Goal: Task Accomplishment & Management: Use online tool/utility

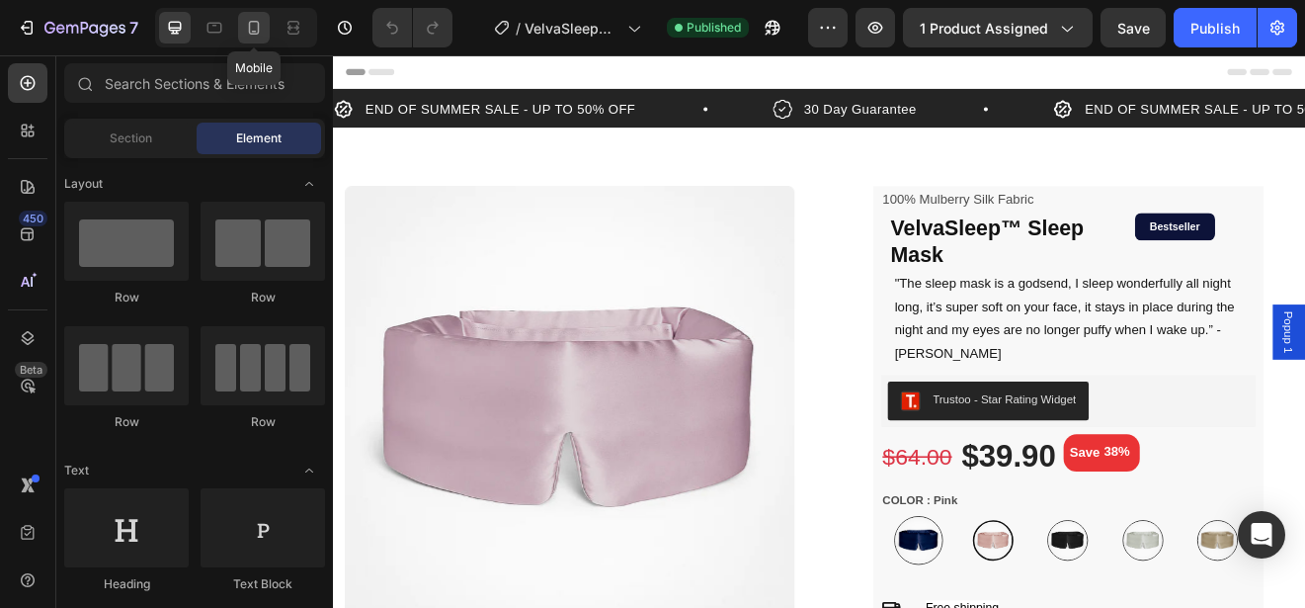
click at [242, 32] on div at bounding box center [254, 28] width 32 height 32
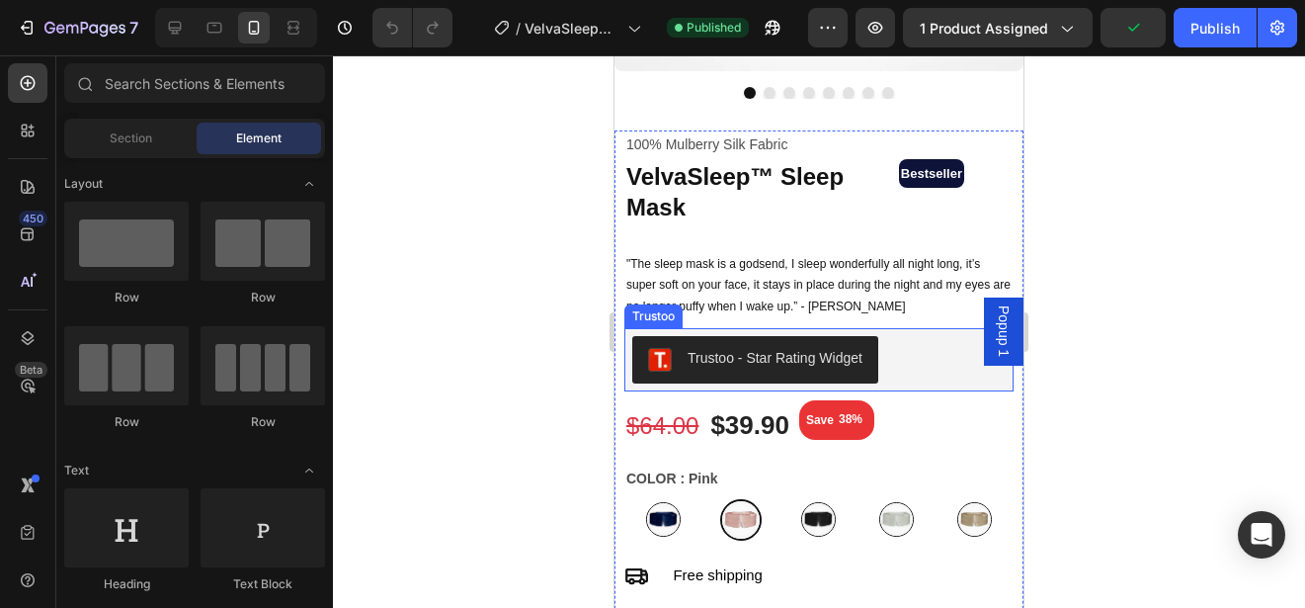
scroll to position [494, 0]
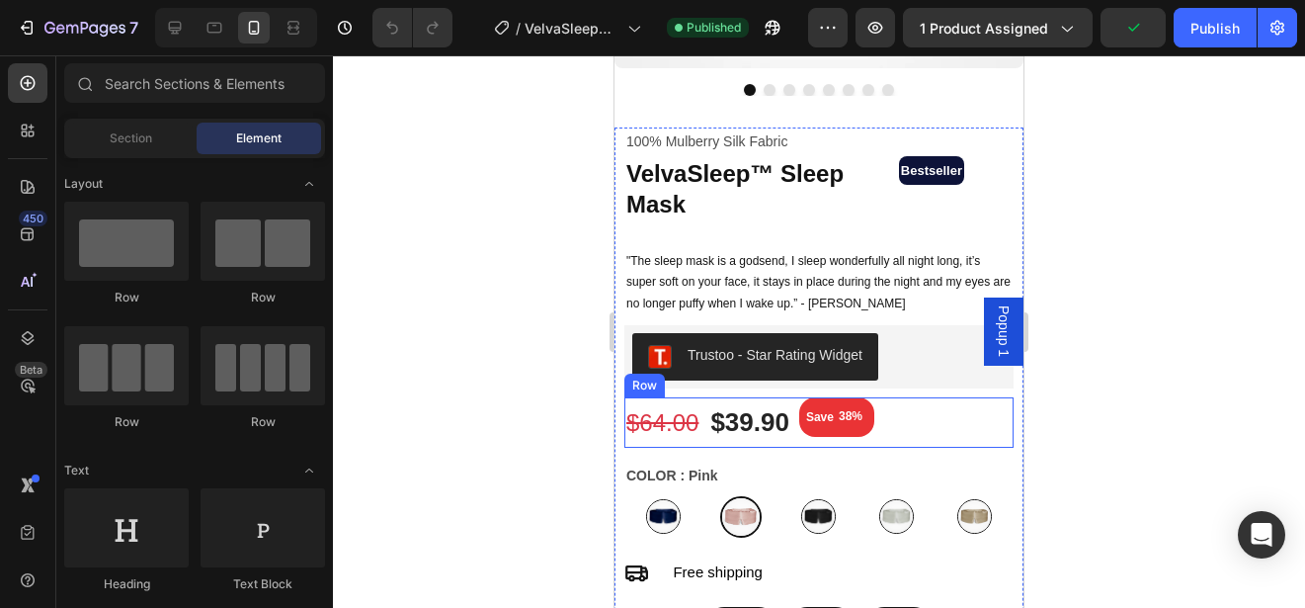
click at [887, 405] on div "$39.90 (P) Price (P) Price $64.00 (P) Price (P) Price Save 38% (P) Tag Row" at bounding box center [819, 422] width 389 height 50
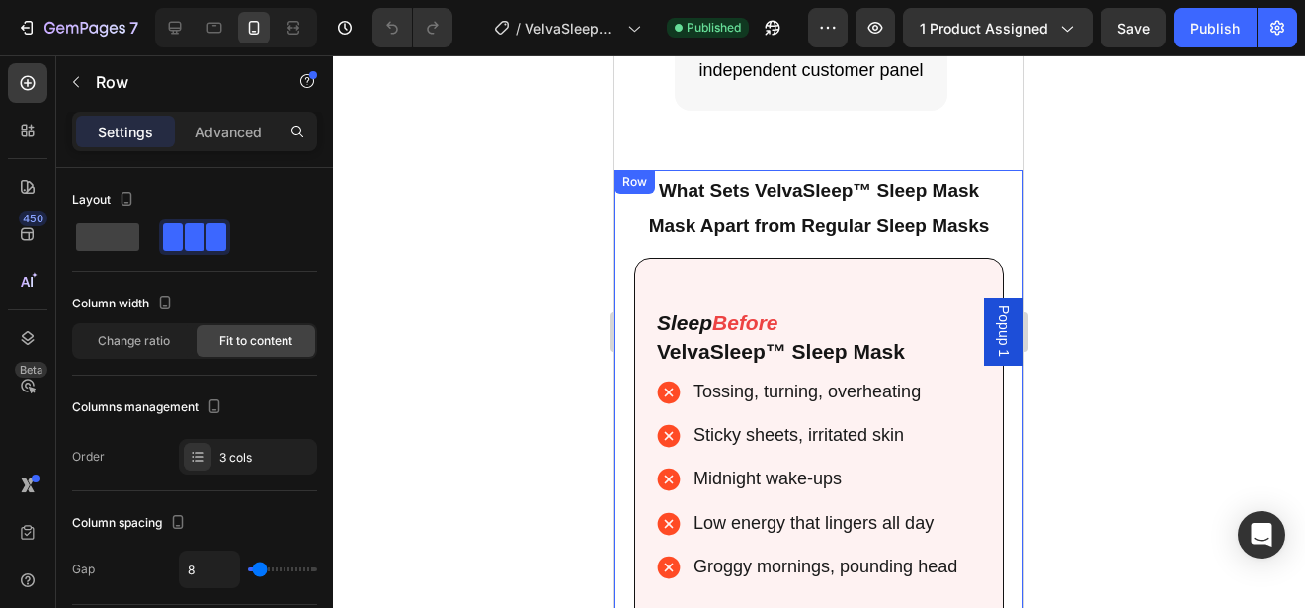
scroll to position [4546, 0]
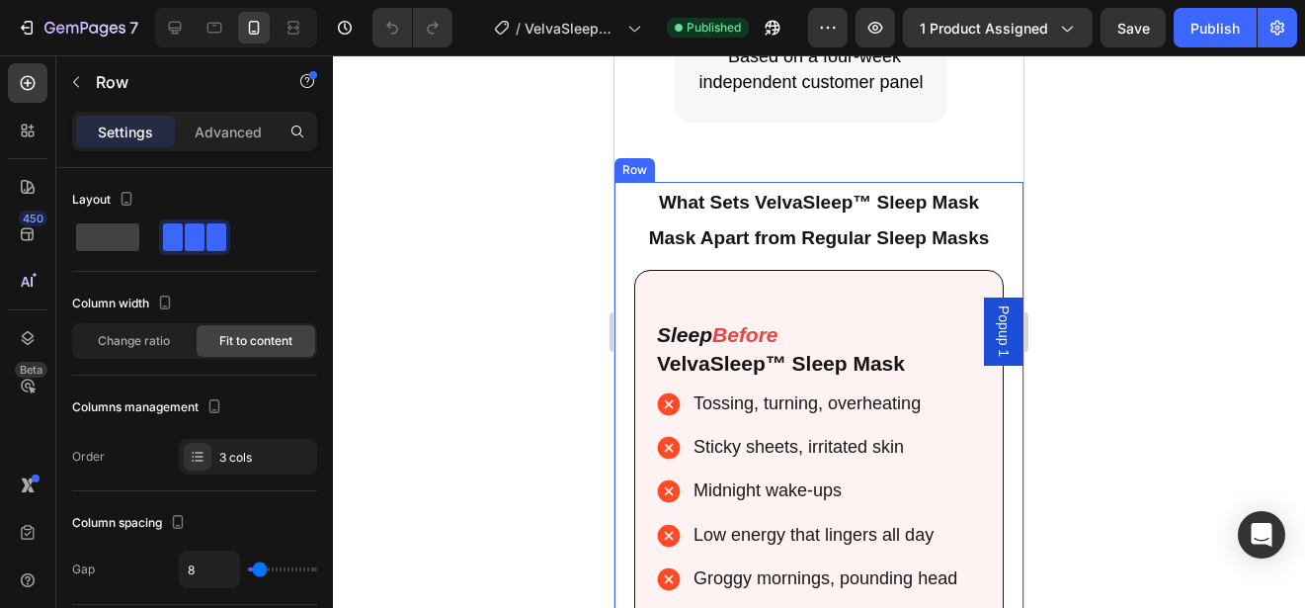
click at [990, 198] on div "What Sets VelvaSleep™ Sleep Mask Mask Apart from Regular Sleep Masks Heading Sl…" at bounding box center [819, 614] width 409 height 864
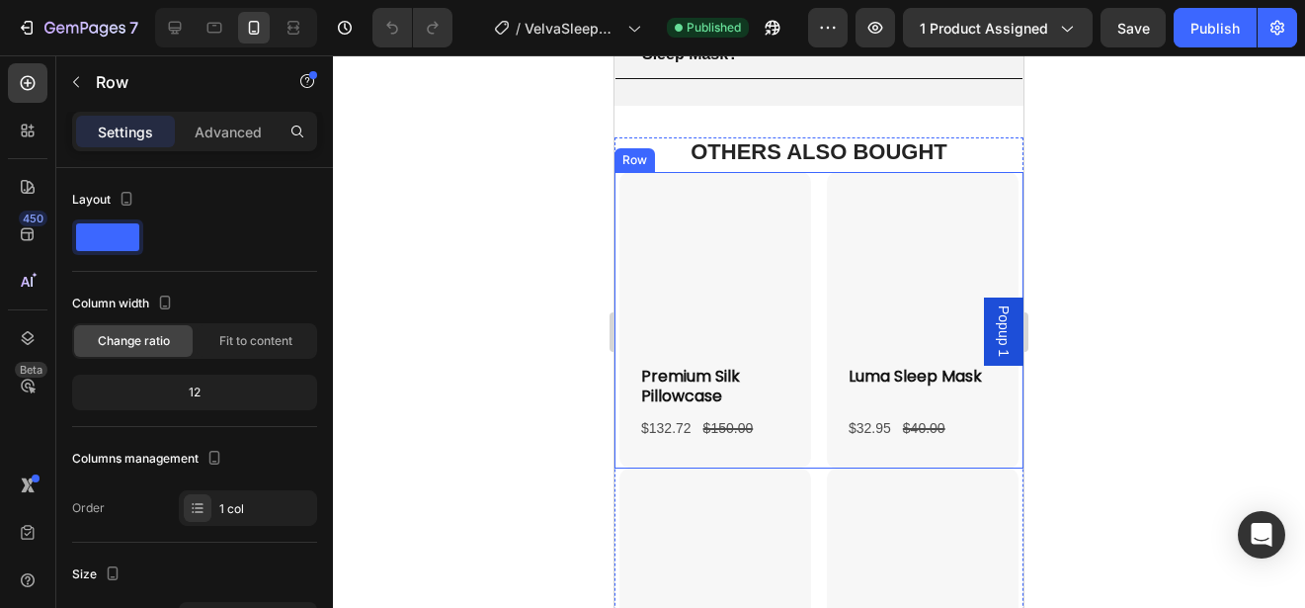
scroll to position [7239, 0]
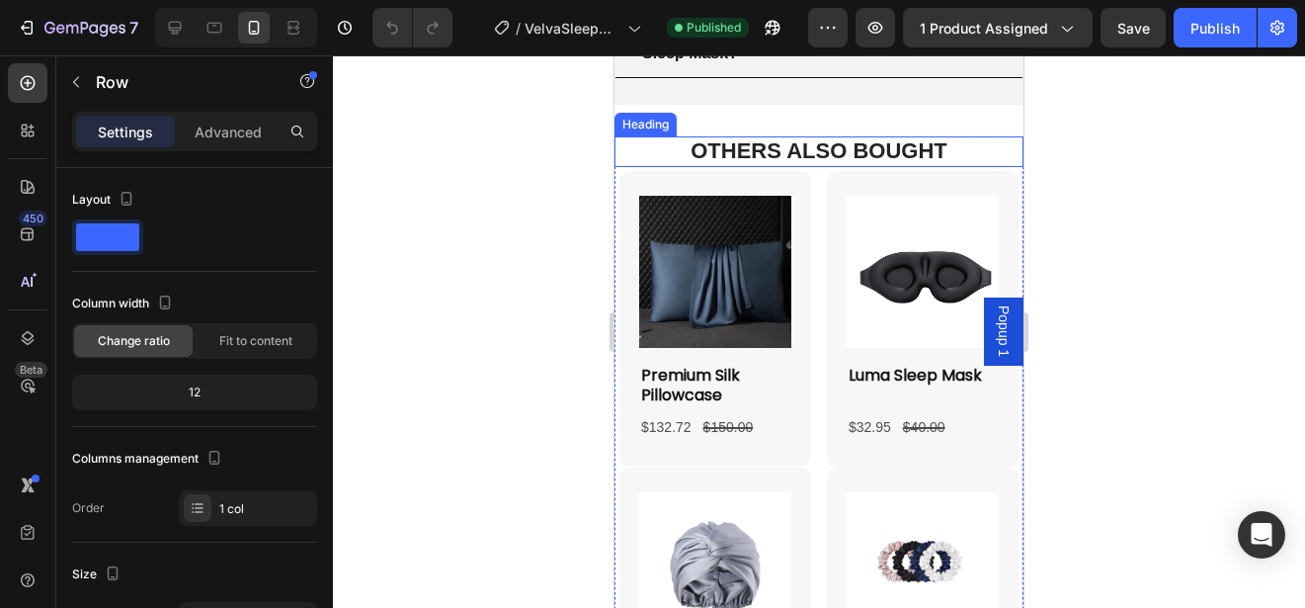
click at [931, 149] on h2 "OTHERS ALSO BOUGHT" at bounding box center [819, 151] width 409 height 30
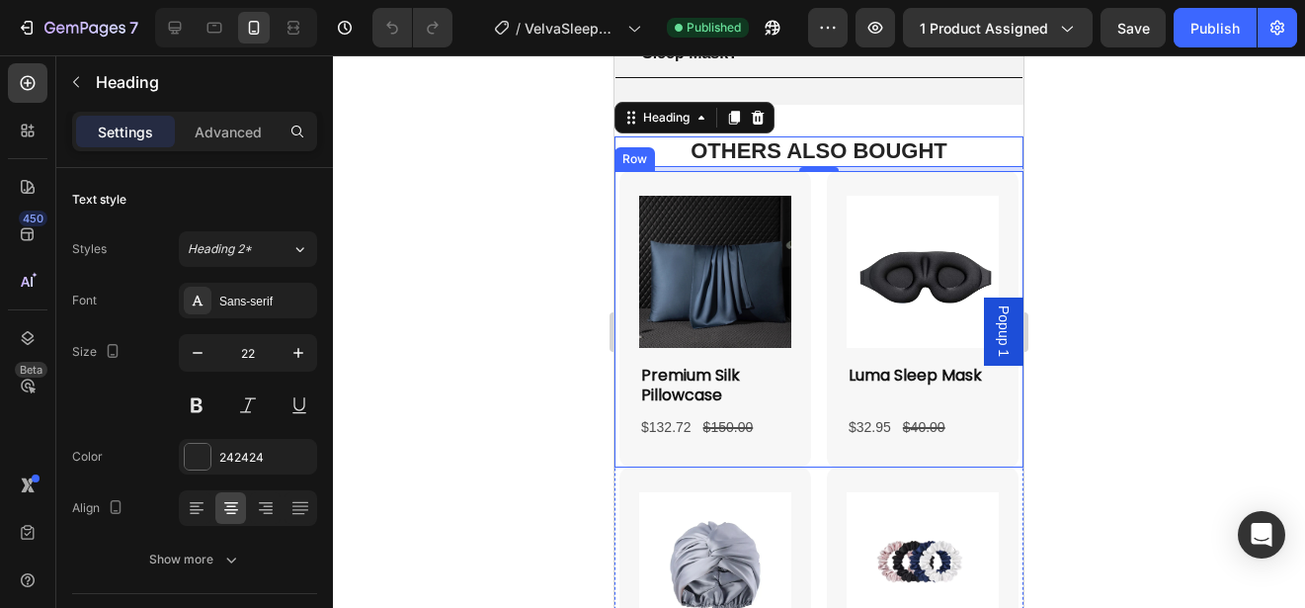
click at [806, 355] on div "Product Images Premium Silk Pillowcase Product Title $132.72 Product Price Prod…" at bounding box center [819, 319] width 409 height 296
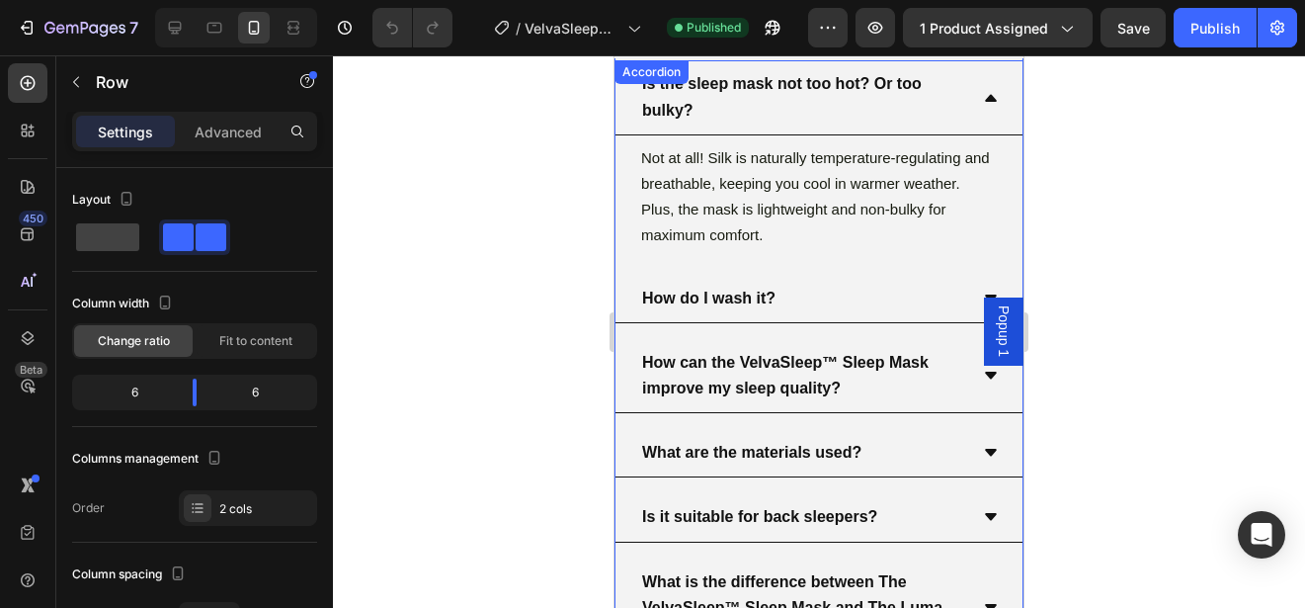
scroll to position [6646, 0]
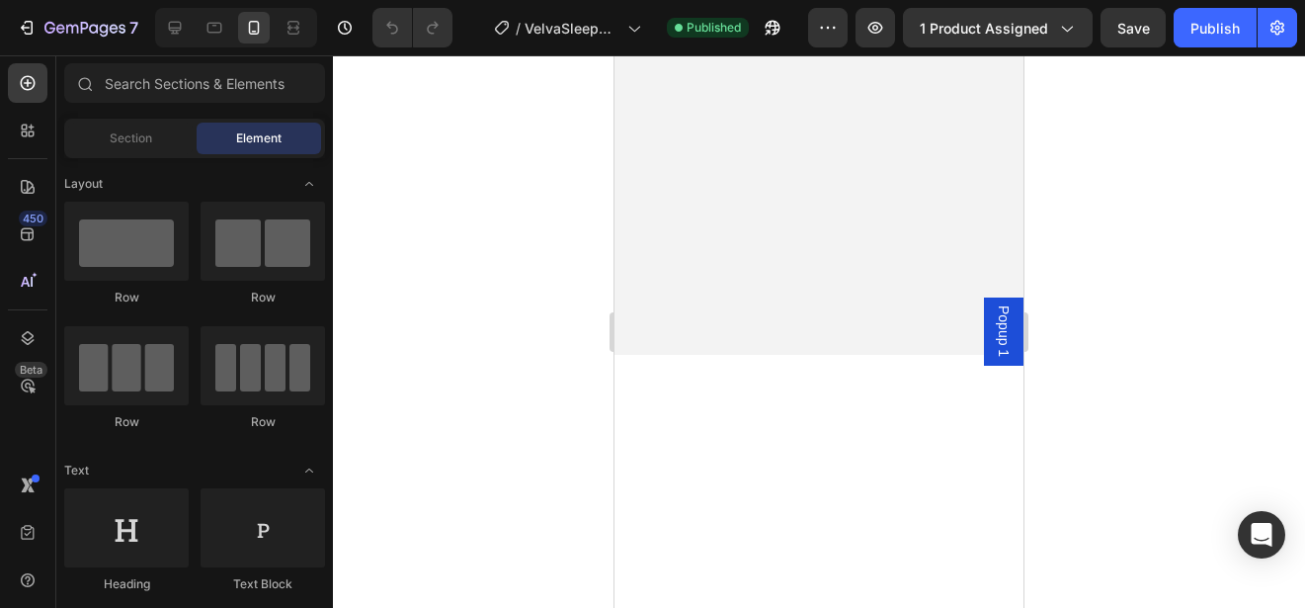
drag, startPoint x: 1018, startPoint y: 435, endPoint x: 1620, endPoint y: 109, distance: 684.5
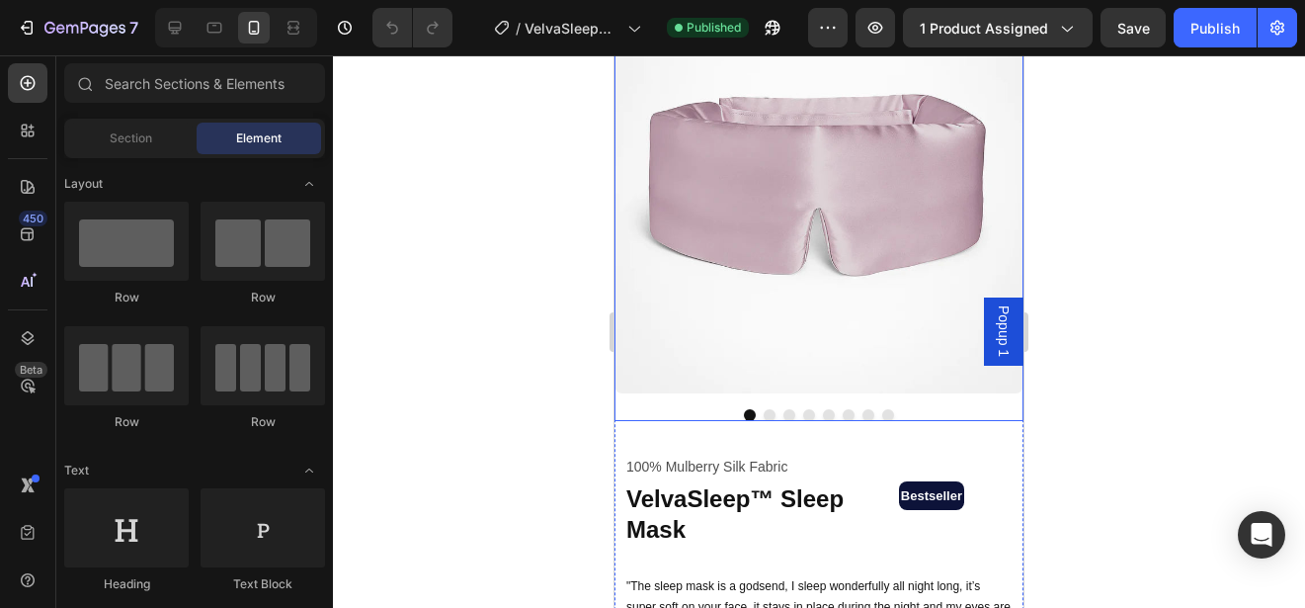
scroll to position [296, 0]
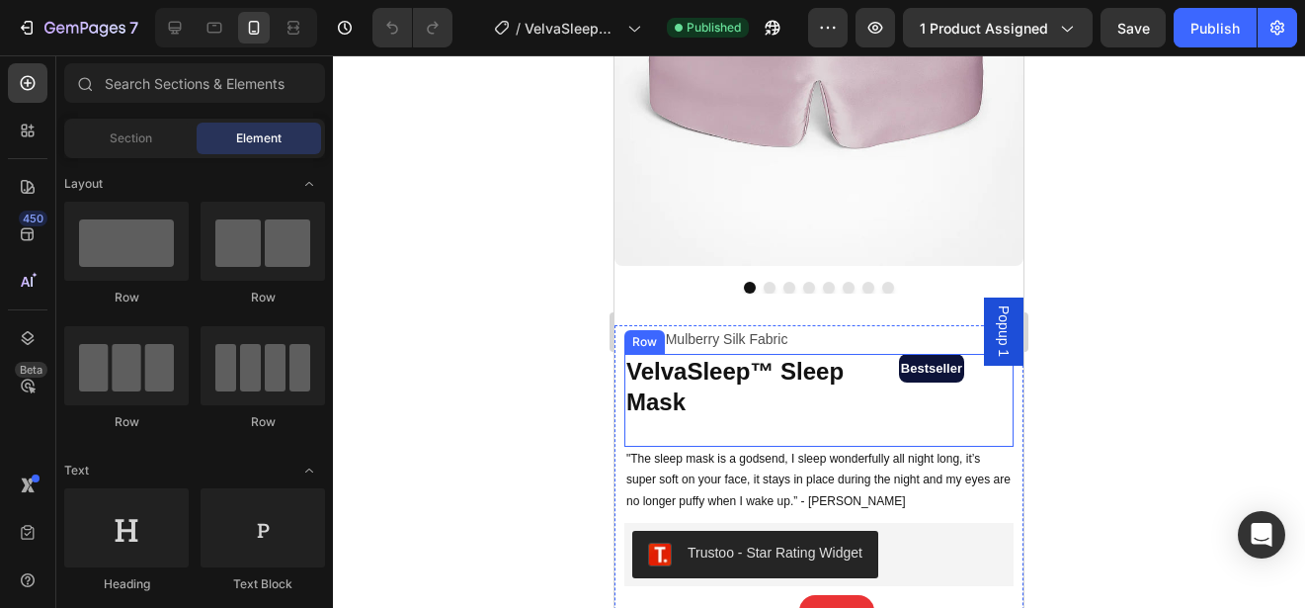
click at [899, 391] on div "Bestseller Text Block Row" at bounding box center [931, 400] width 65 height 92
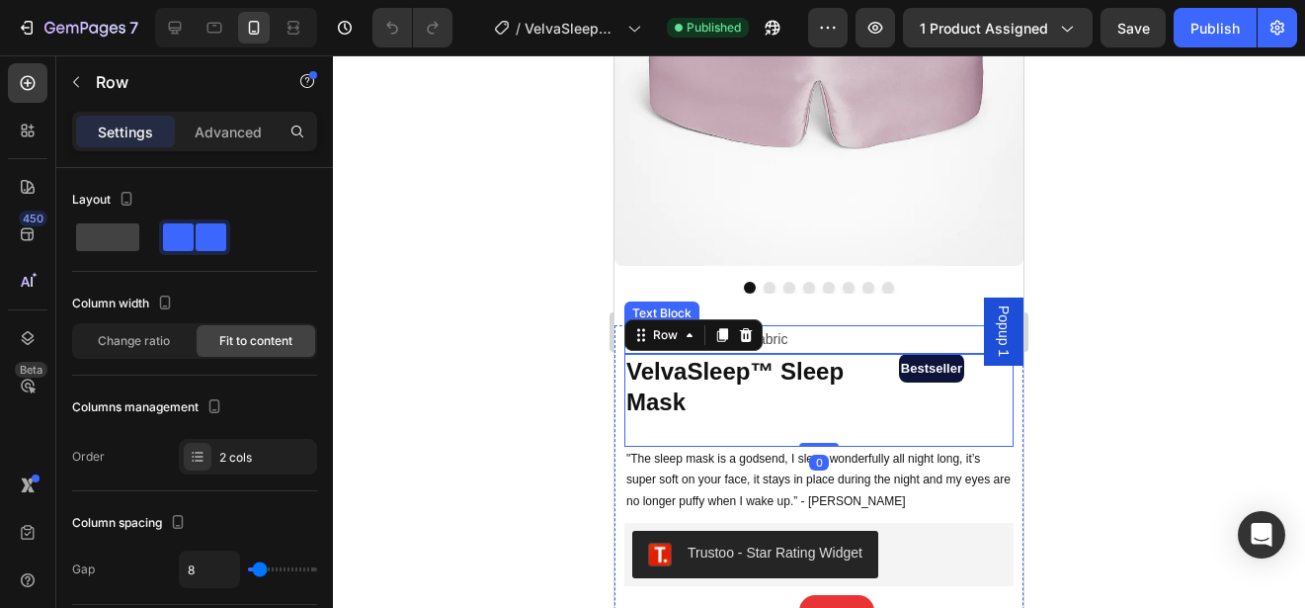
click at [861, 331] on p "100% Mulberry Silk Fabric" at bounding box center [819, 339] width 385 height 25
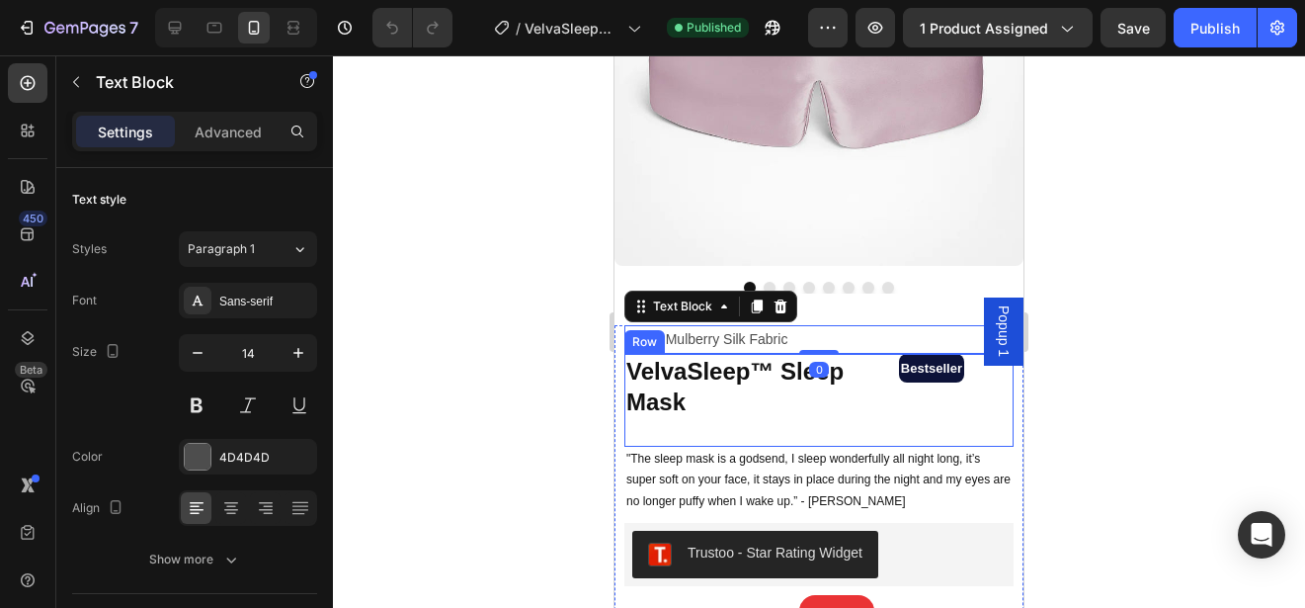
click at [873, 397] on div "VelvaSleep™ Sleep Mask Product Title Bestseller Text Block Row Row" at bounding box center [819, 400] width 389 height 92
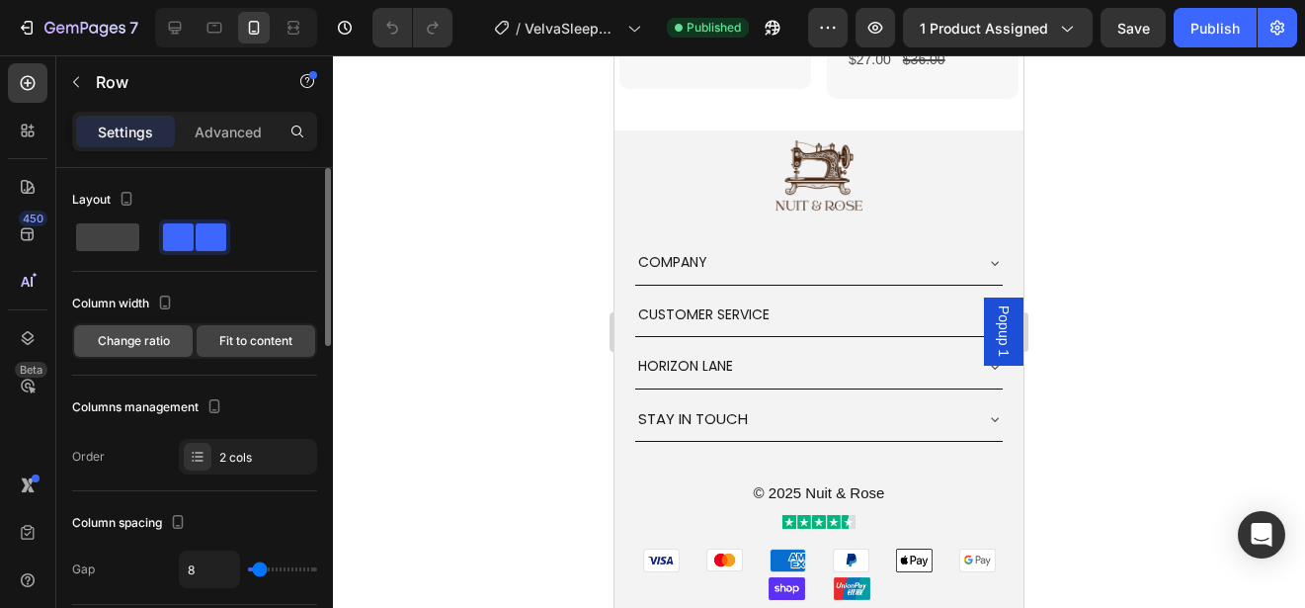
scroll to position [7926, 0]
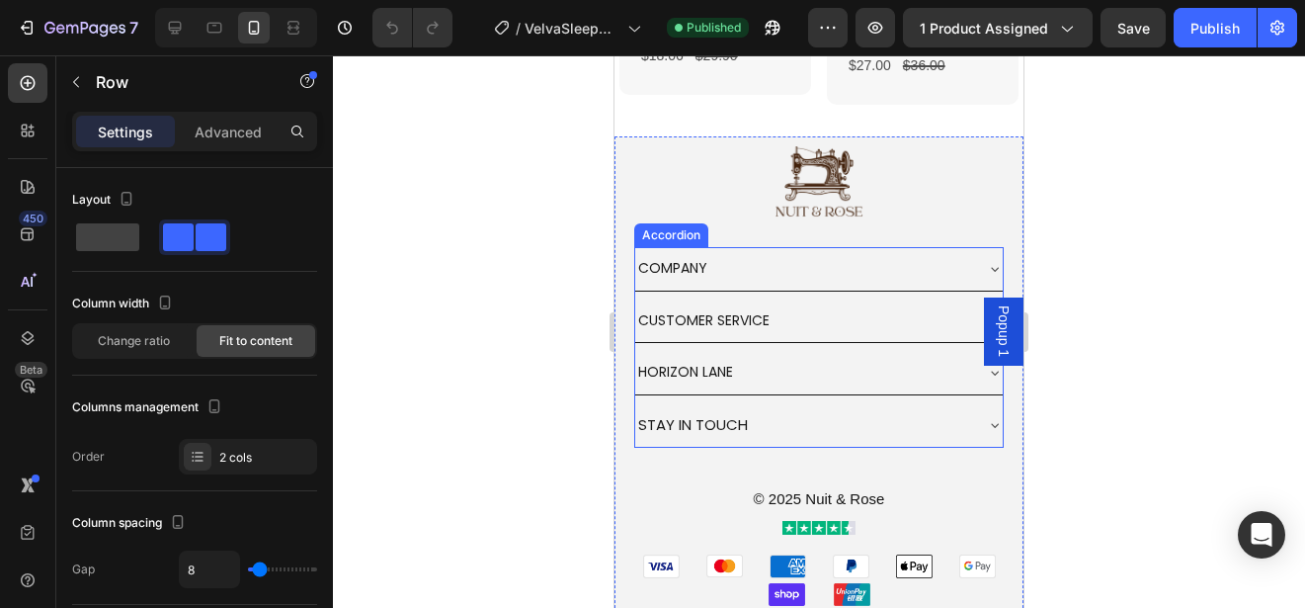
click at [971, 265] on div "COMPANY" at bounding box center [819, 268] width 368 height 43
